Goal: Task Accomplishment & Management: Manage account settings

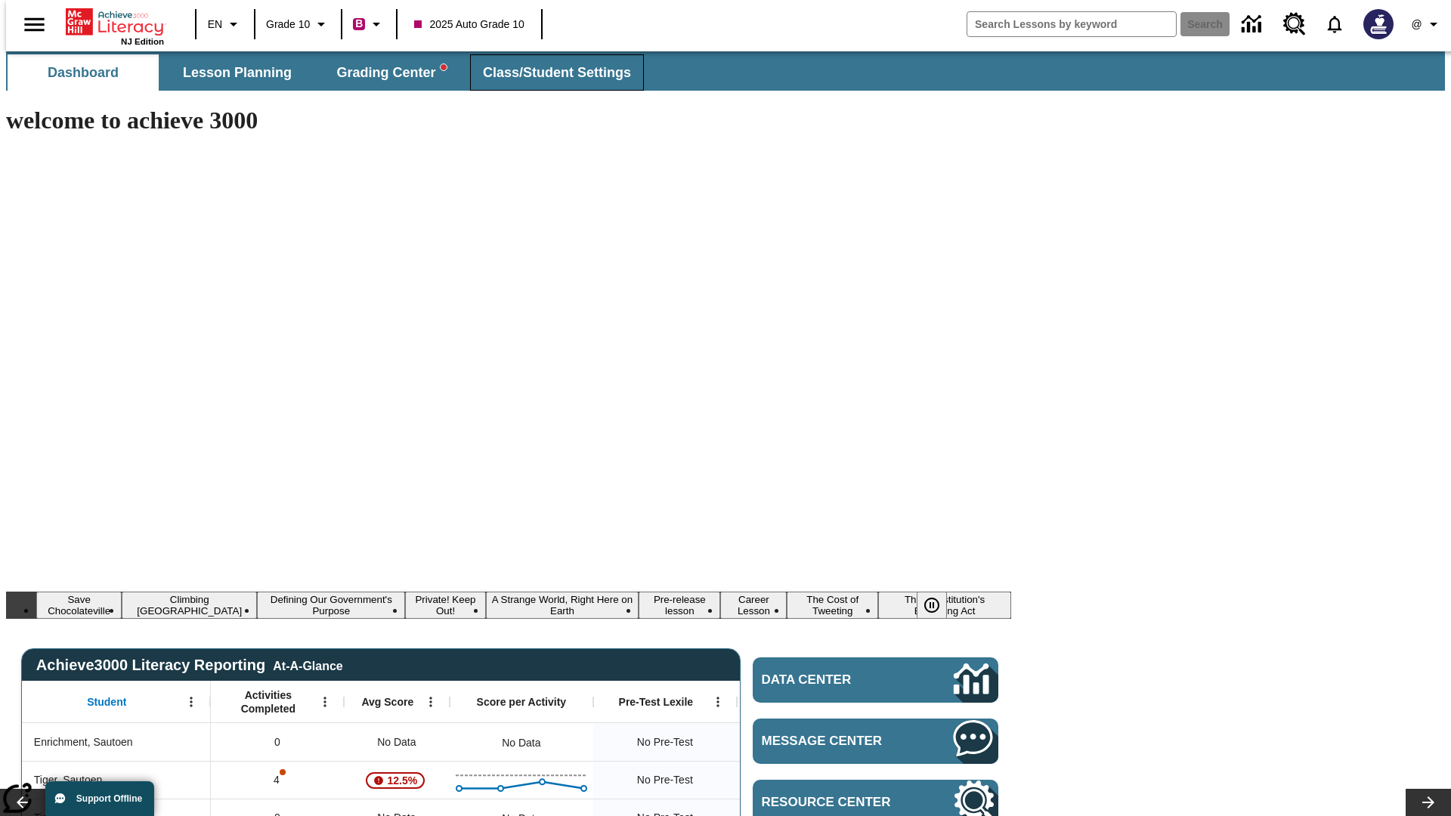
click at [549, 73] on span "Class/Student Settings" at bounding box center [557, 72] width 148 height 17
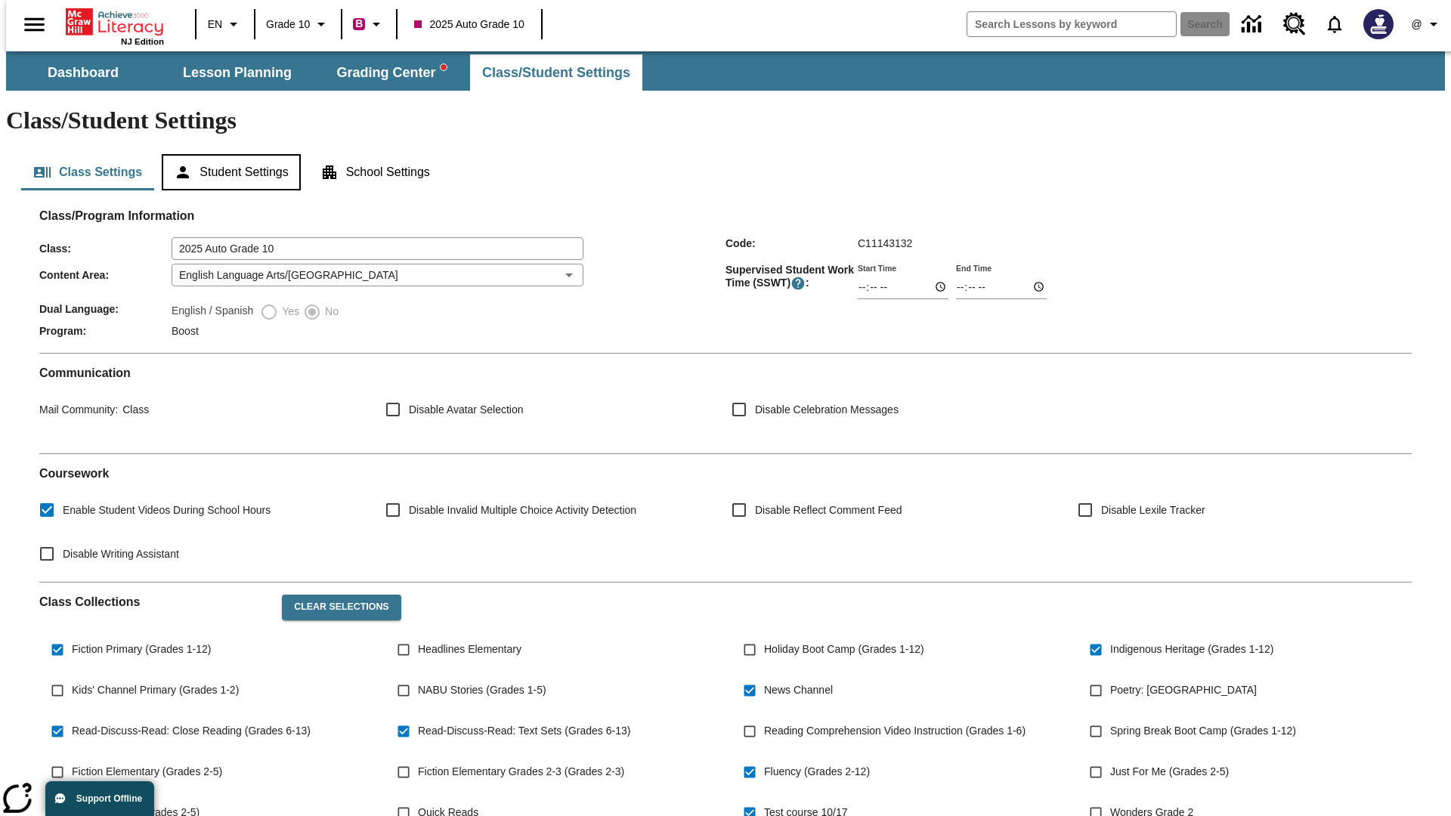
click at [228, 154] on button "Student Settings" at bounding box center [231, 172] width 138 height 36
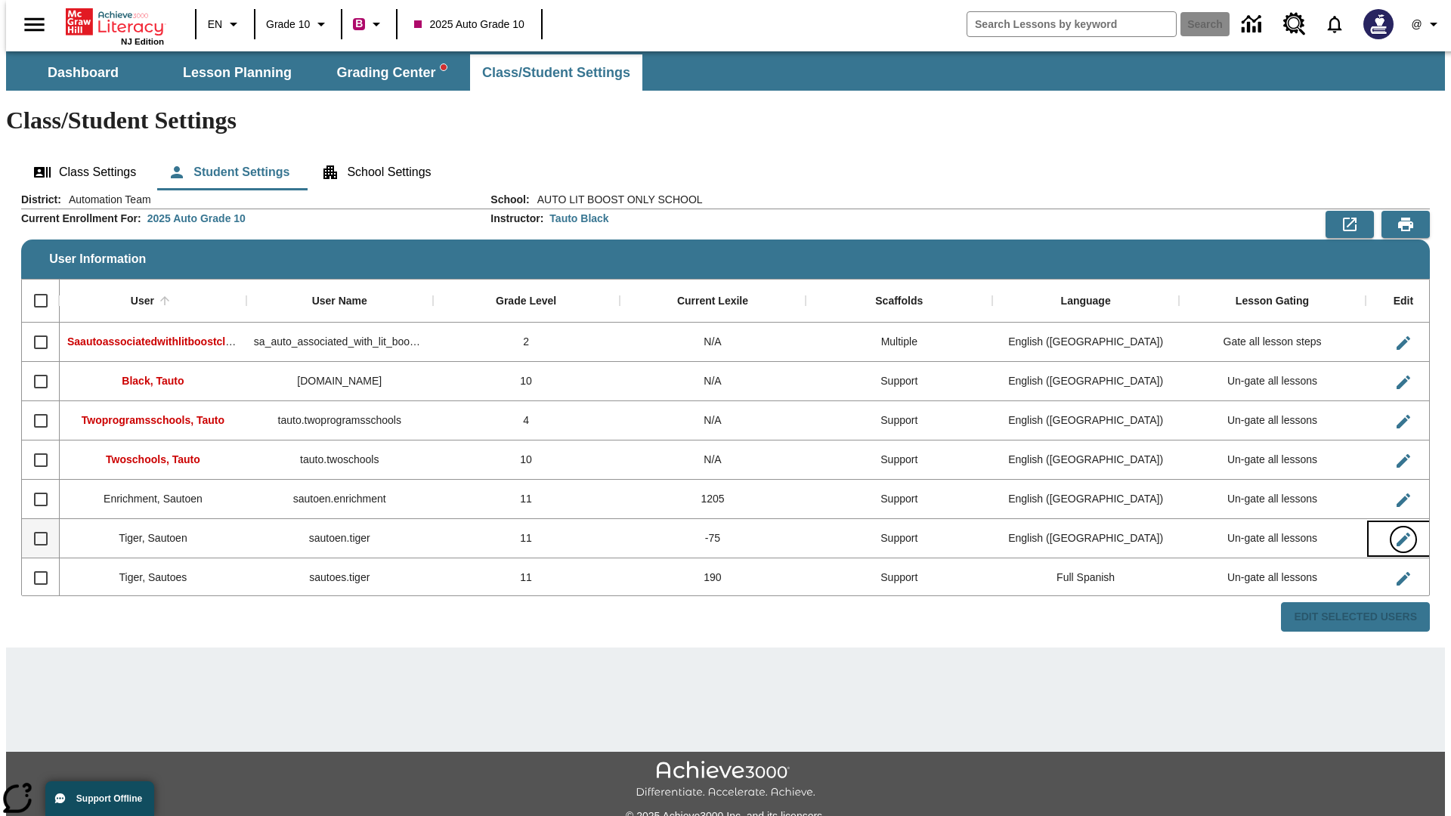
click at [1397, 533] on icon "Edit User" at bounding box center [1404, 540] width 14 height 14
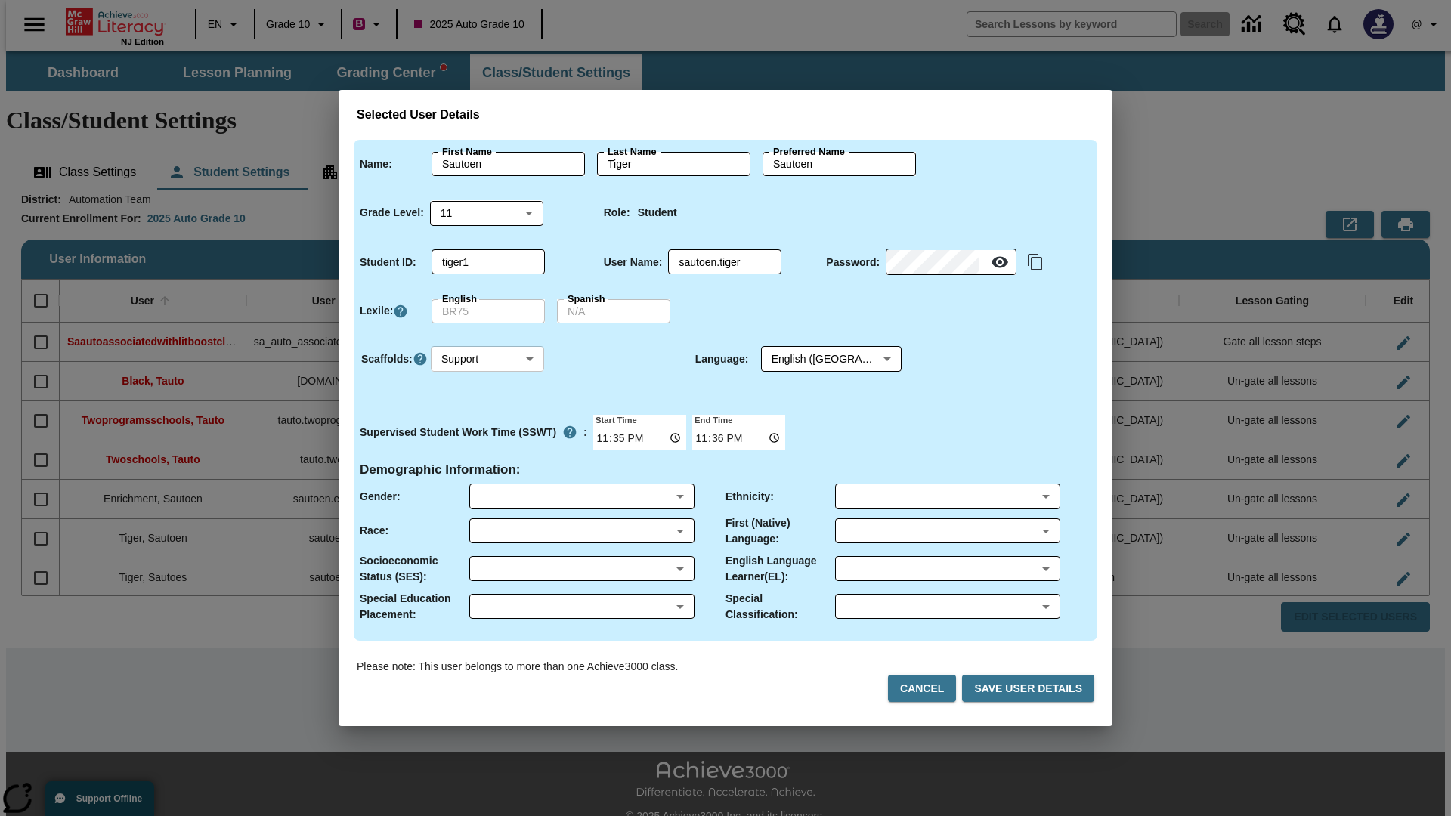
click at [488, 359] on body "Skip to main content NJ Edition EN Grade 10 B 2025 Auto Grade 10 Search 0 @ Das…" at bounding box center [725, 450] width 1439 height 798
click at [488, 415] on li "Support" at bounding box center [487, 415] width 113 height 25
click at [817, 359] on body "Skip to main content NJ Edition EN Grade 10 B 2025 Auto Grade 10 Search 0 @ Das…" at bounding box center [725, 450] width 1439 height 798
click at [488, 359] on body "Skip to main content NJ Edition EN Grade 10 B 2025 Auto Grade 10 Search 0 @ Das…" at bounding box center [725, 450] width 1439 height 798
click at [488, 440] on li "Enrichment" at bounding box center [487, 440] width 113 height 25
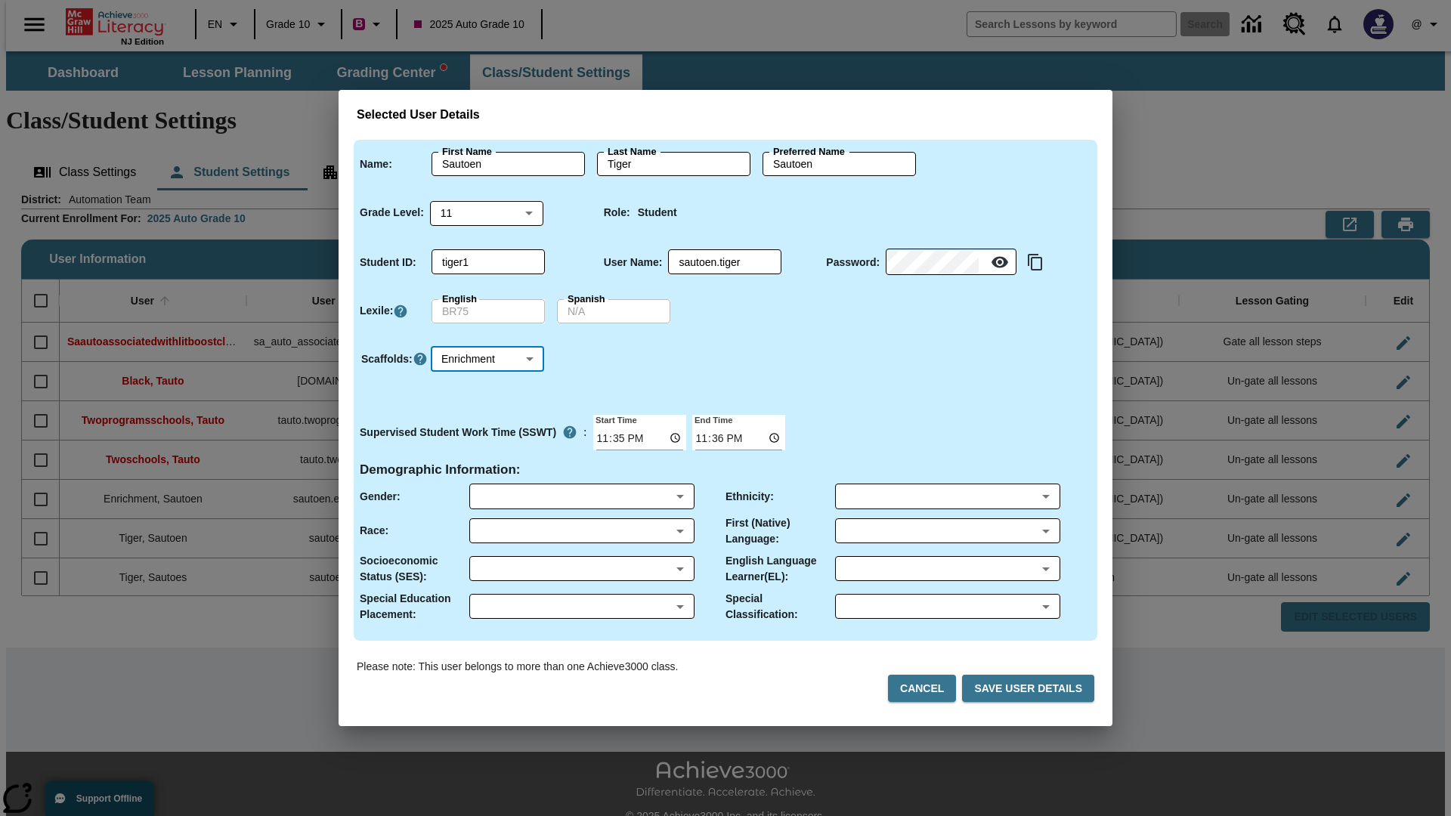
click at [488, 359] on body "Skip to main content NJ Edition EN Grade 10 B 2025 Auto Grade 10 Search 0 @ Das…" at bounding box center [725, 450] width 1439 height 798
click at [488, 390] on li "Standard" at bounding box center [487, 390] width 113 height 25
type input "0"
